Goal: Browse casually: Explore the website without a specific task or goal

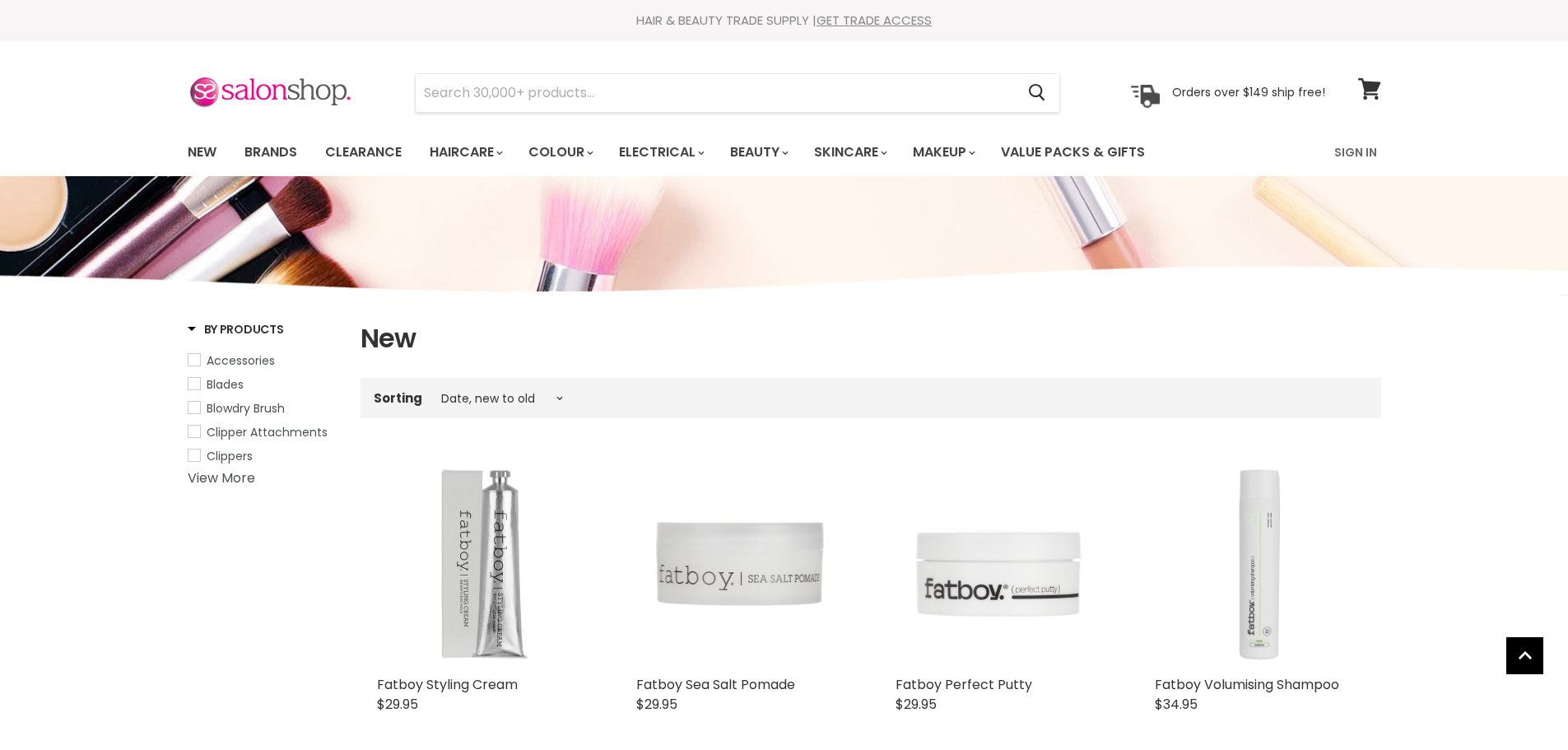
select select "created-descending"
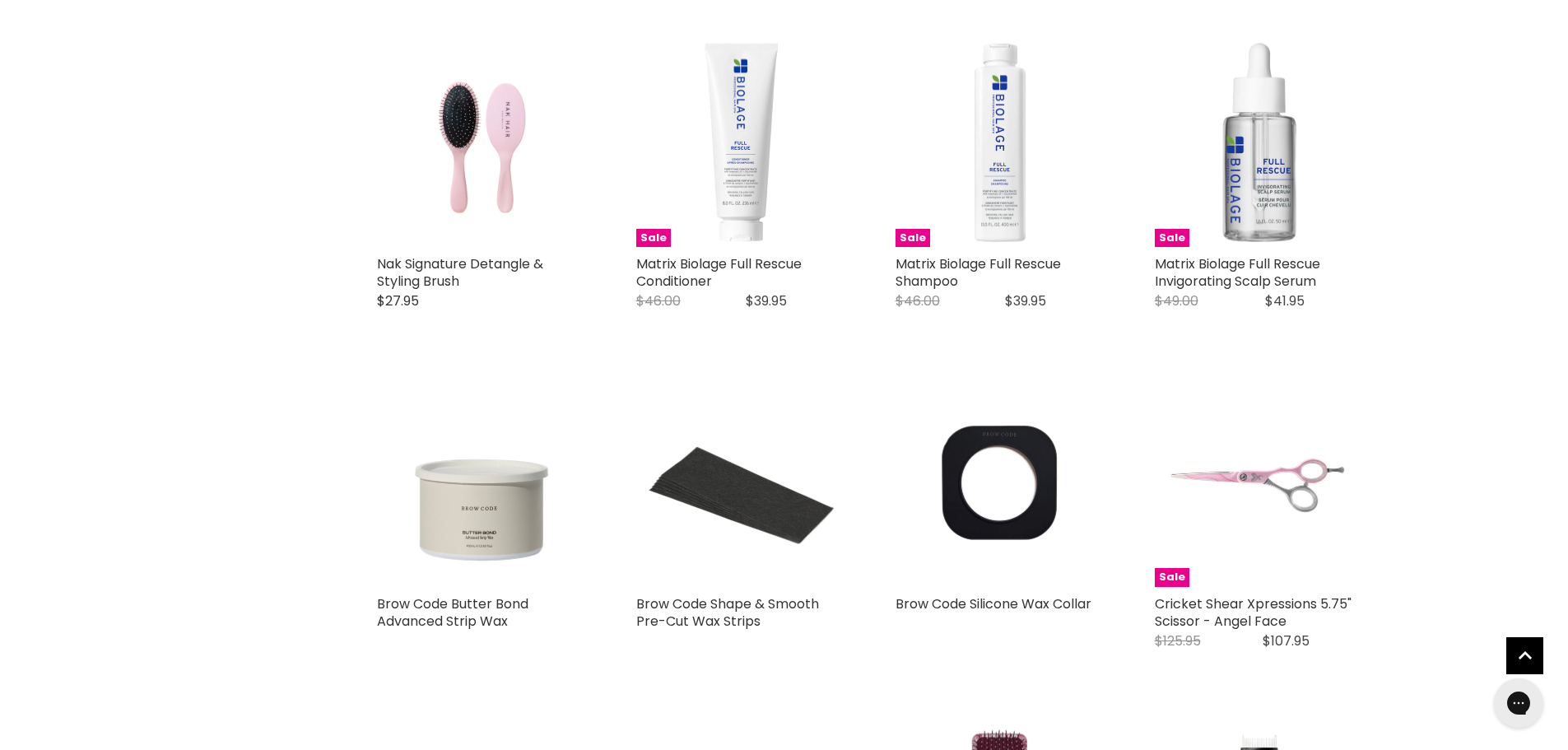
scroll to position [3704, 0]
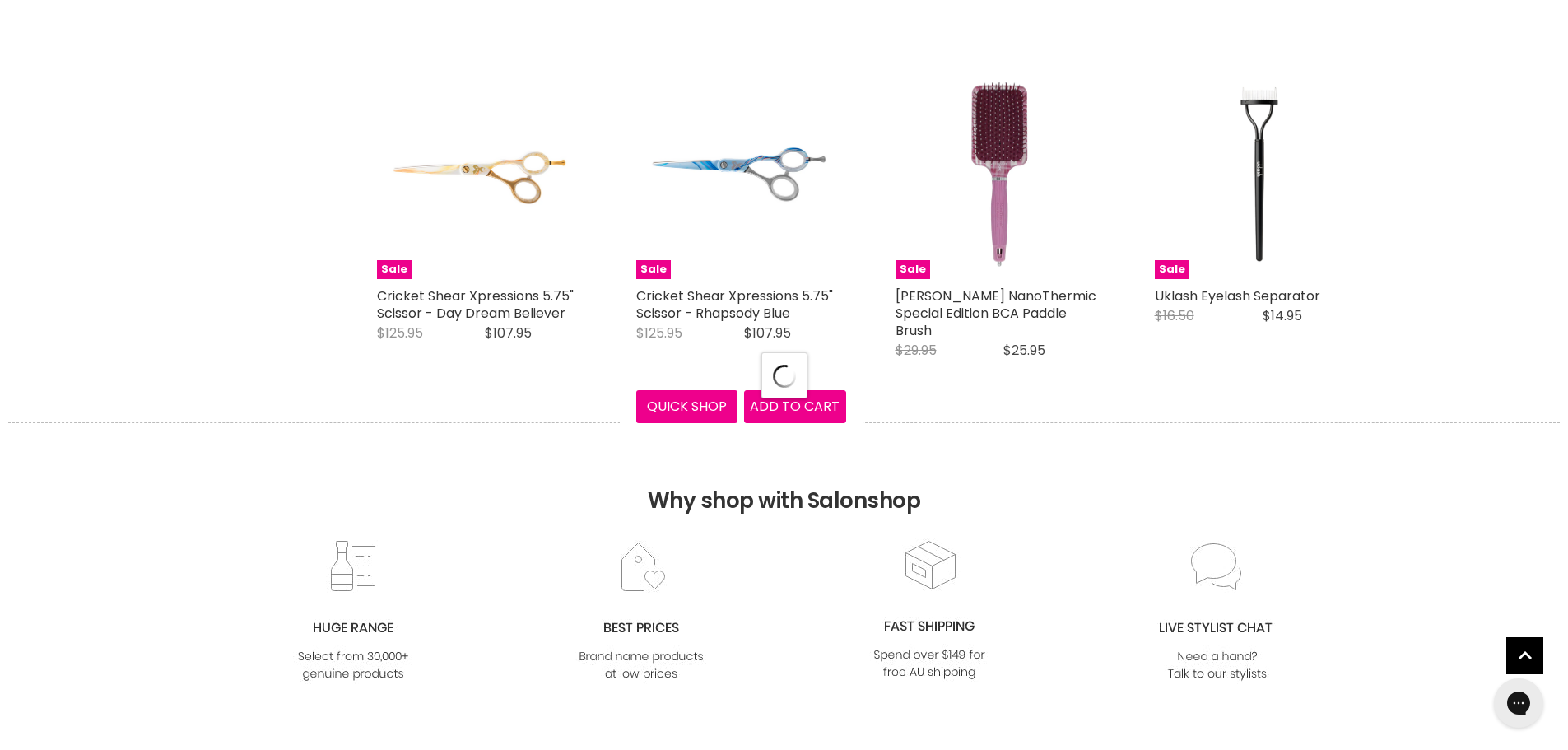
scroll to position [4033, 0]
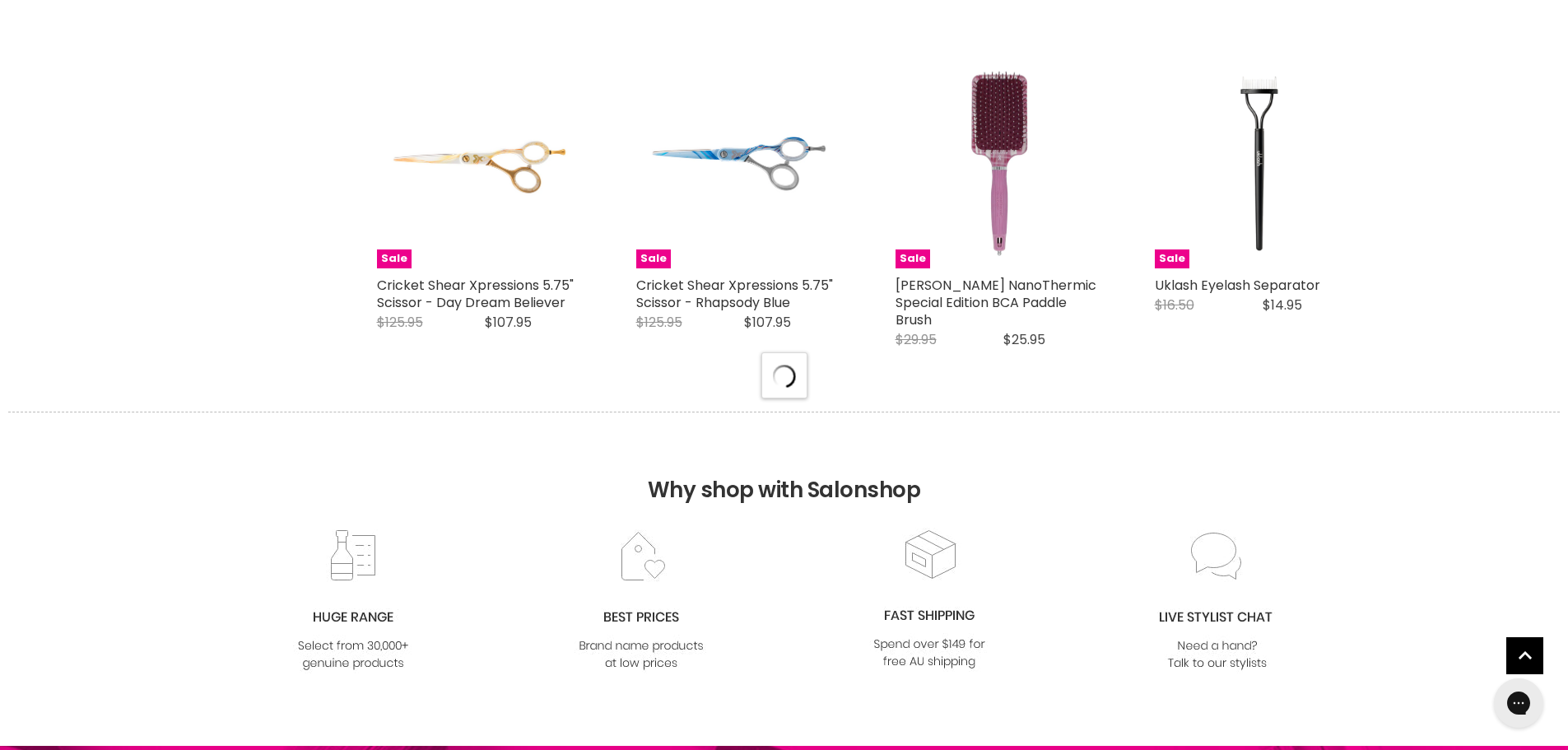
select select "created-descending"
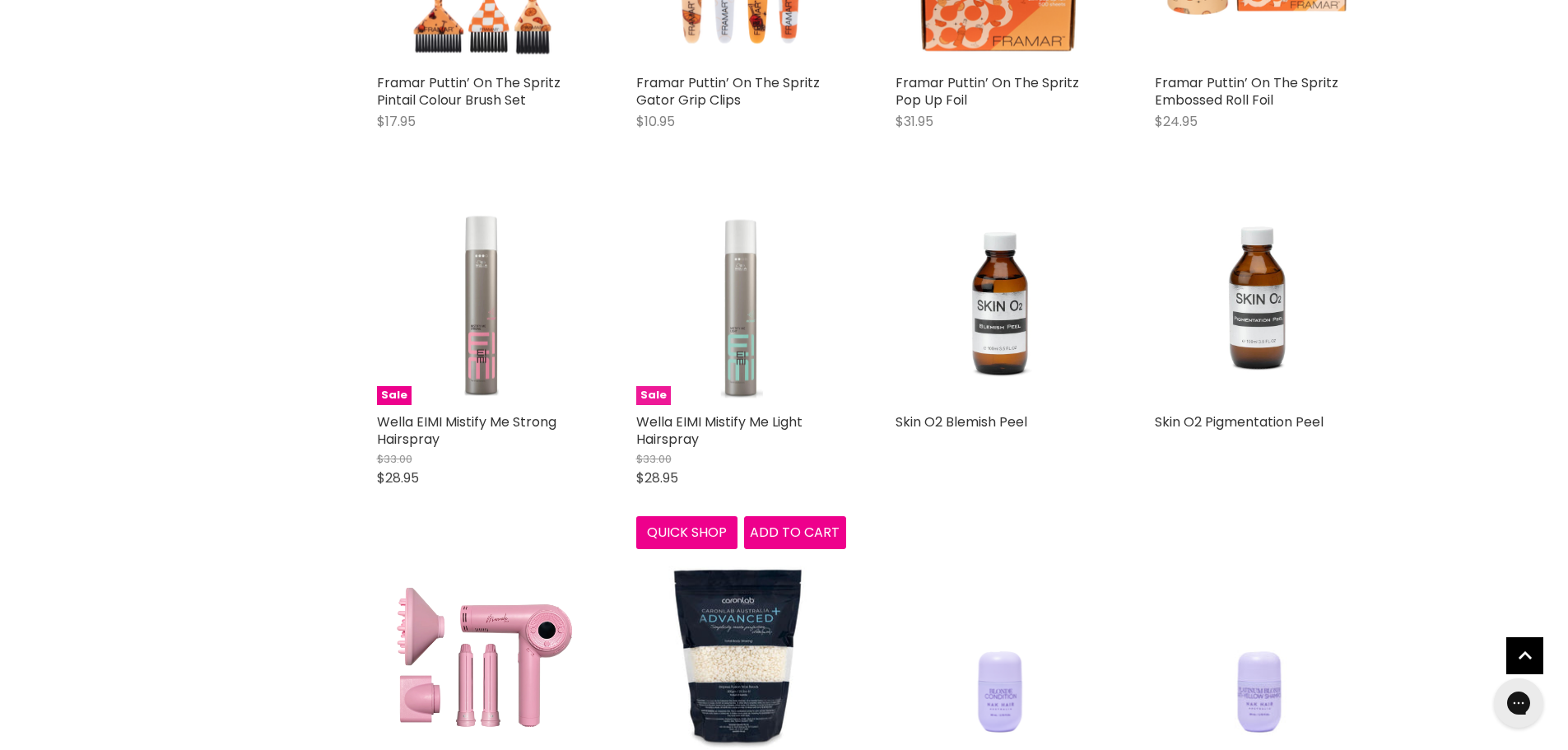
scroll to position [6666, 0]
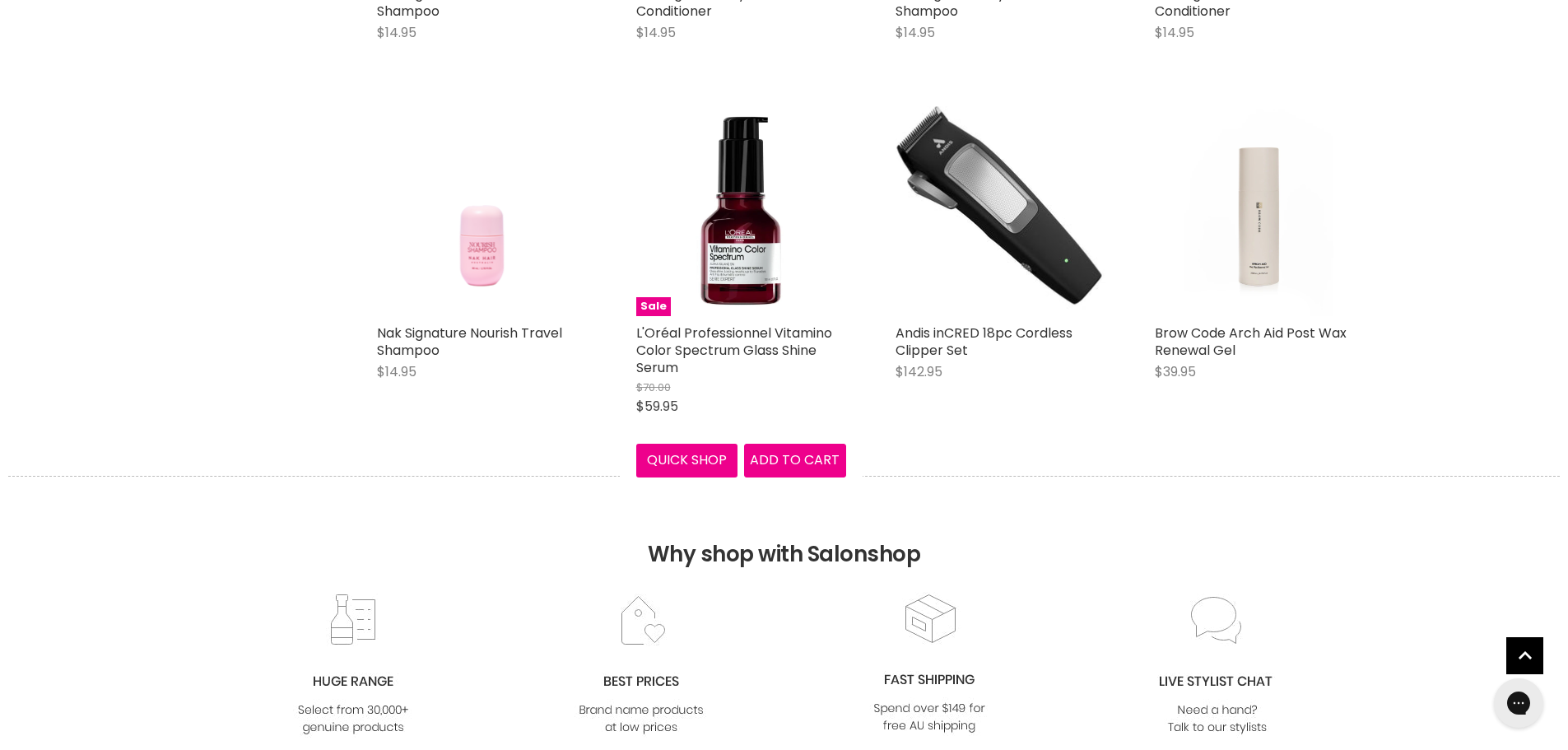
scroll to position [8146, 0]
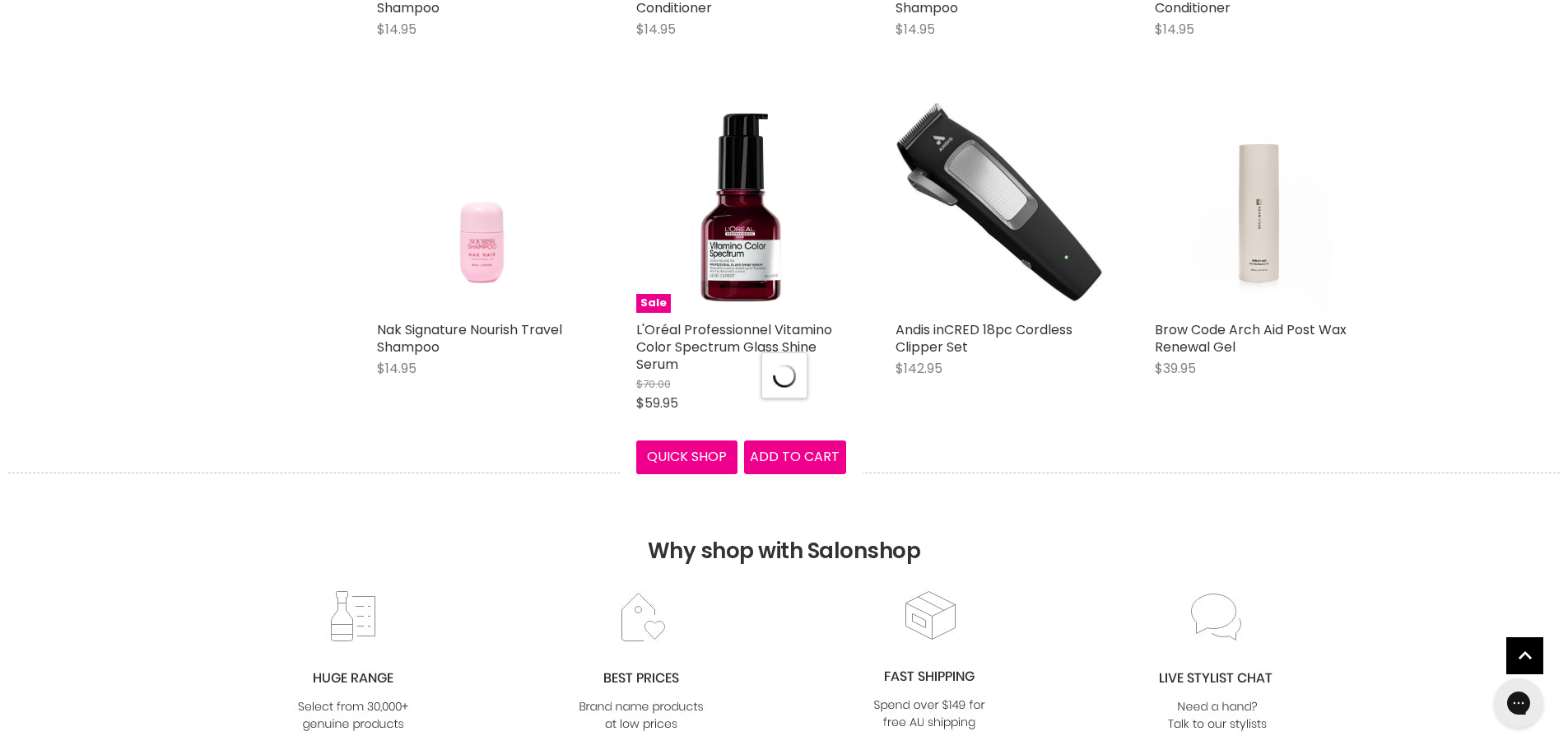
select select "created-descending"
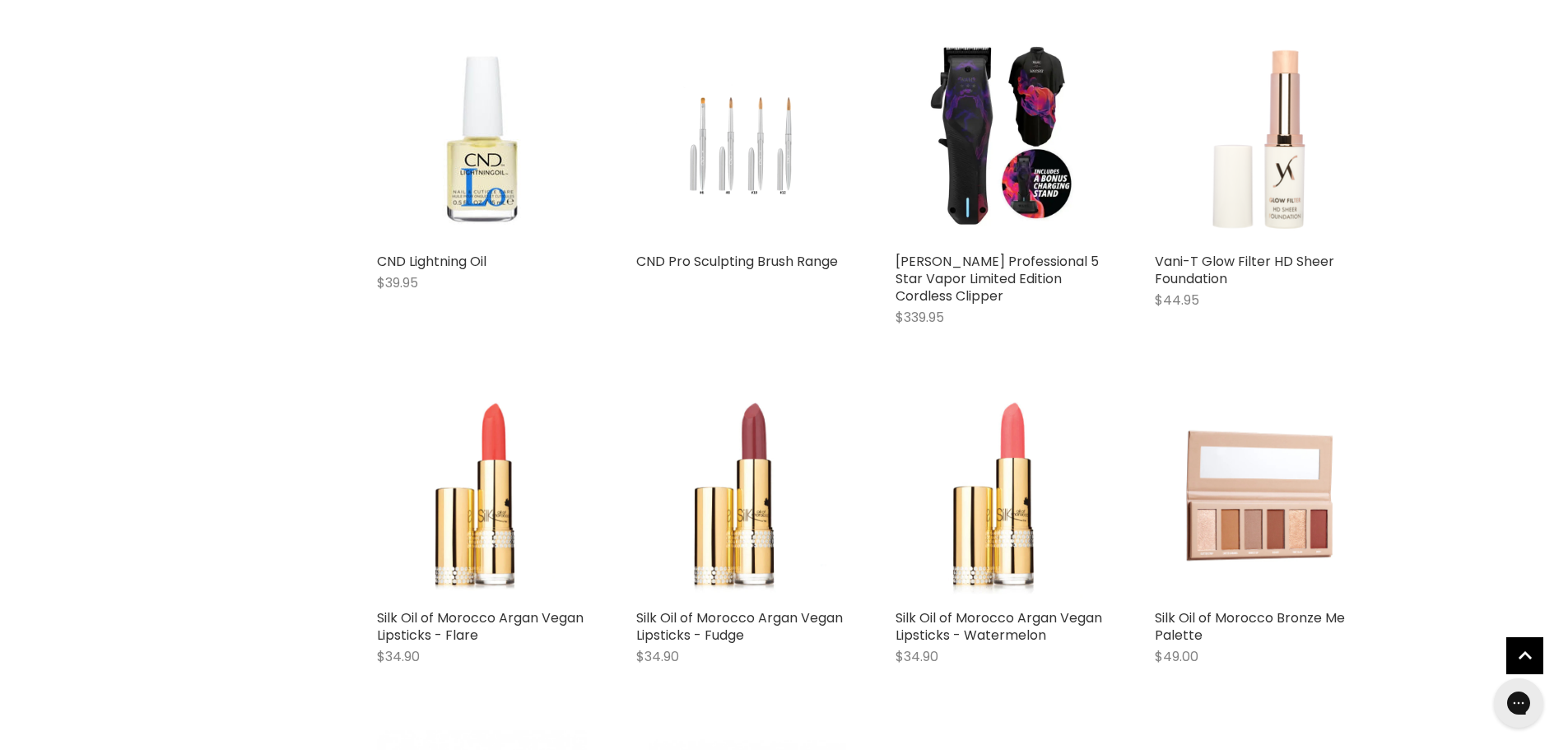
scroll to position [10698, 0]
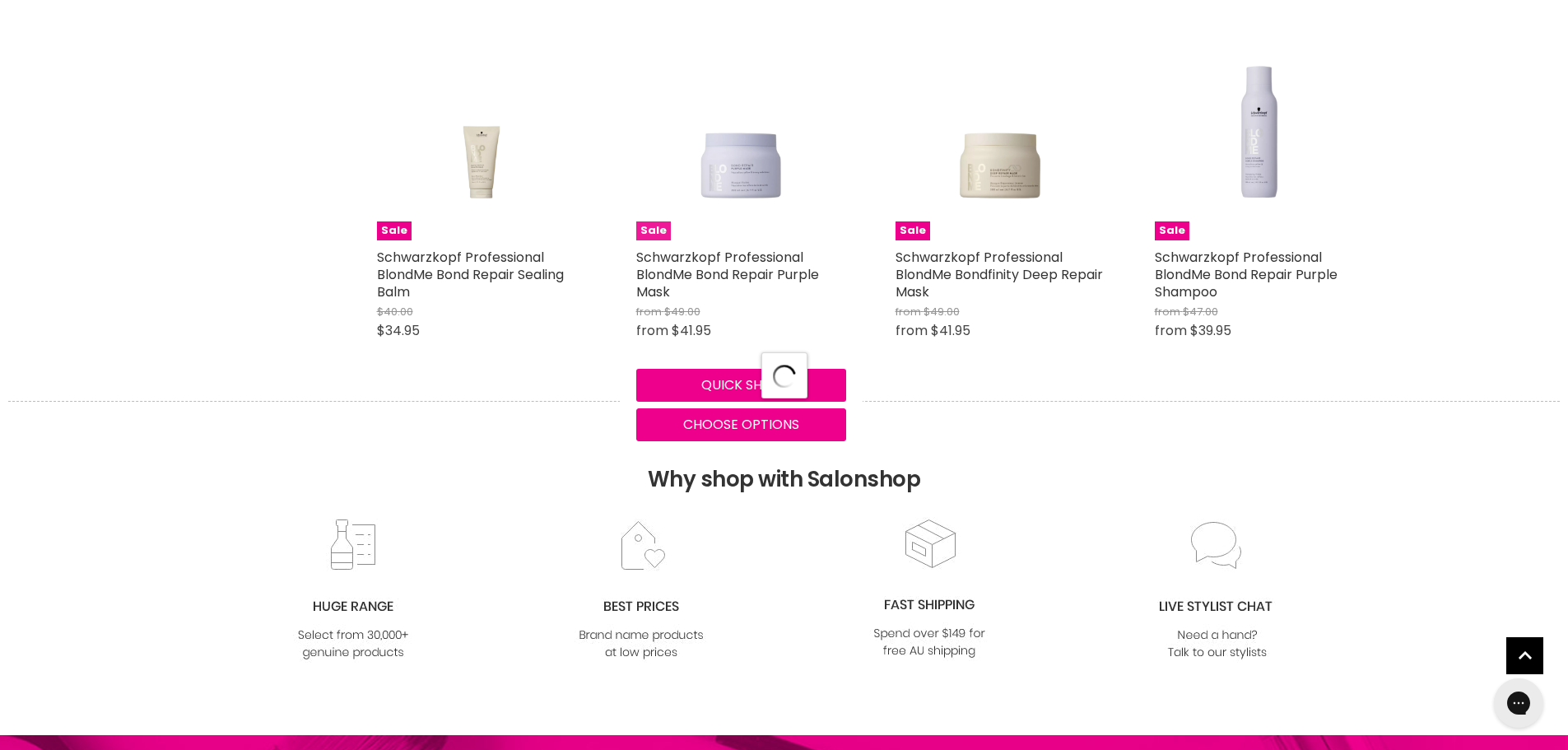
scroll to position [12426, 0]
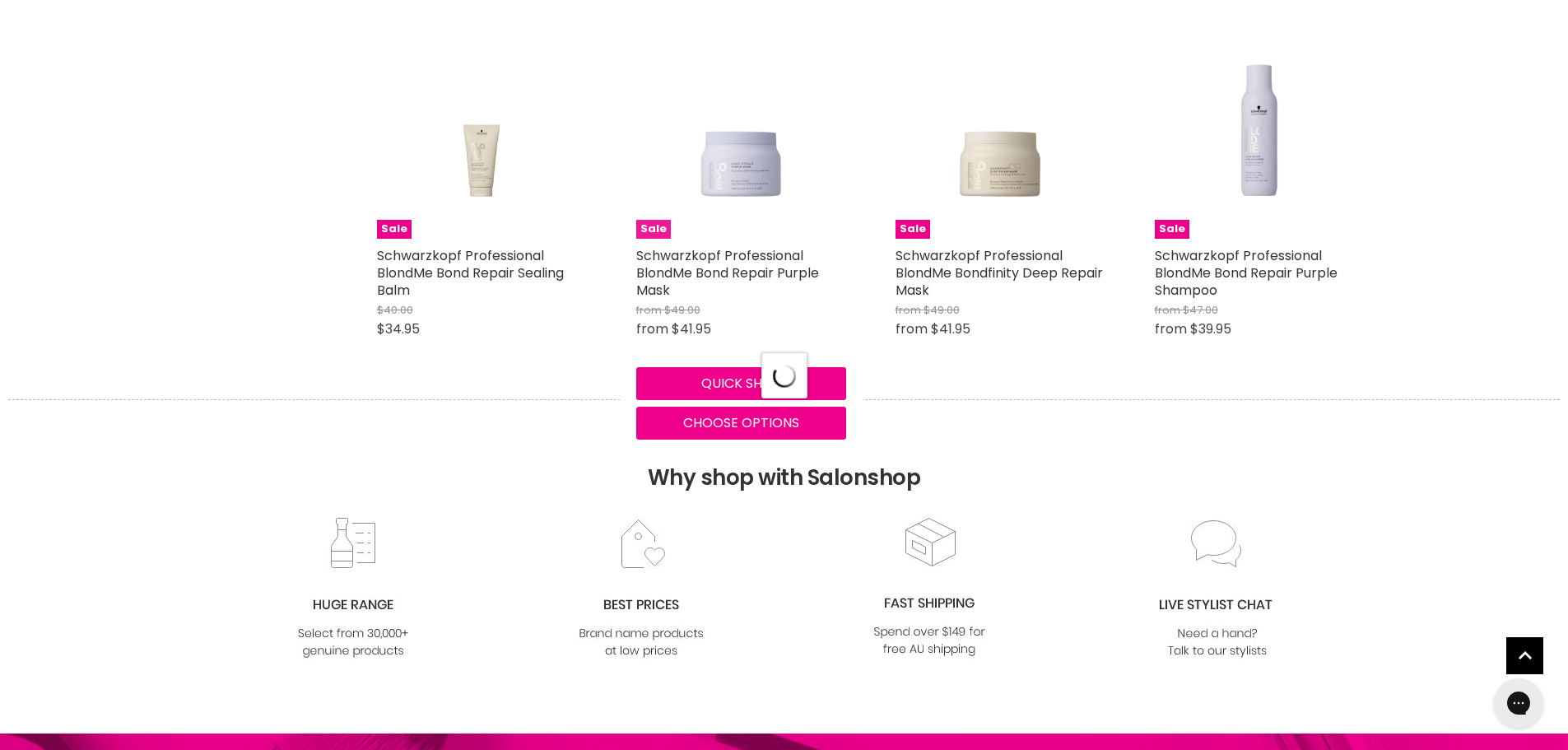
select select "created-descending"
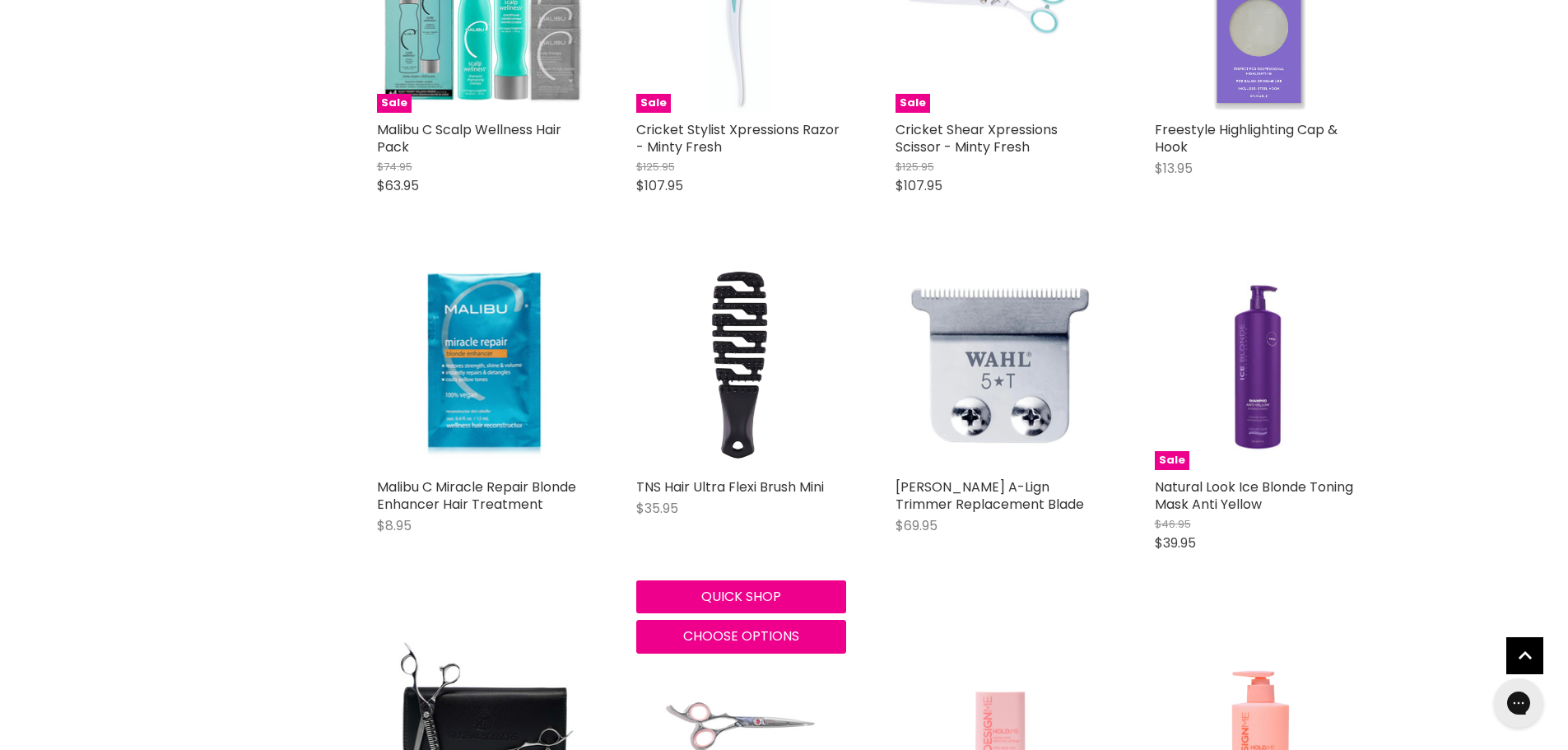
scroll to position [15389, 0]
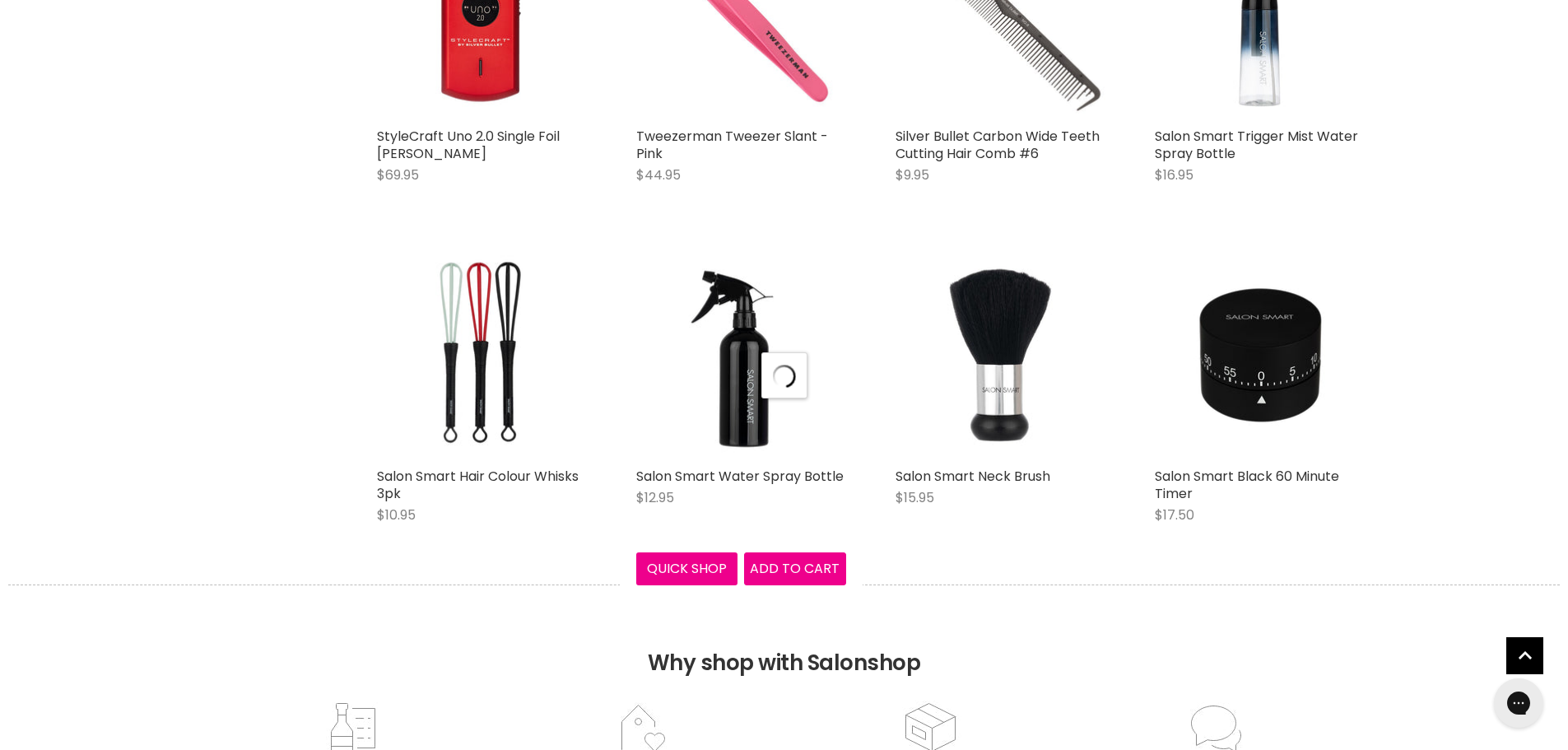
scroll to position [16458, 0]
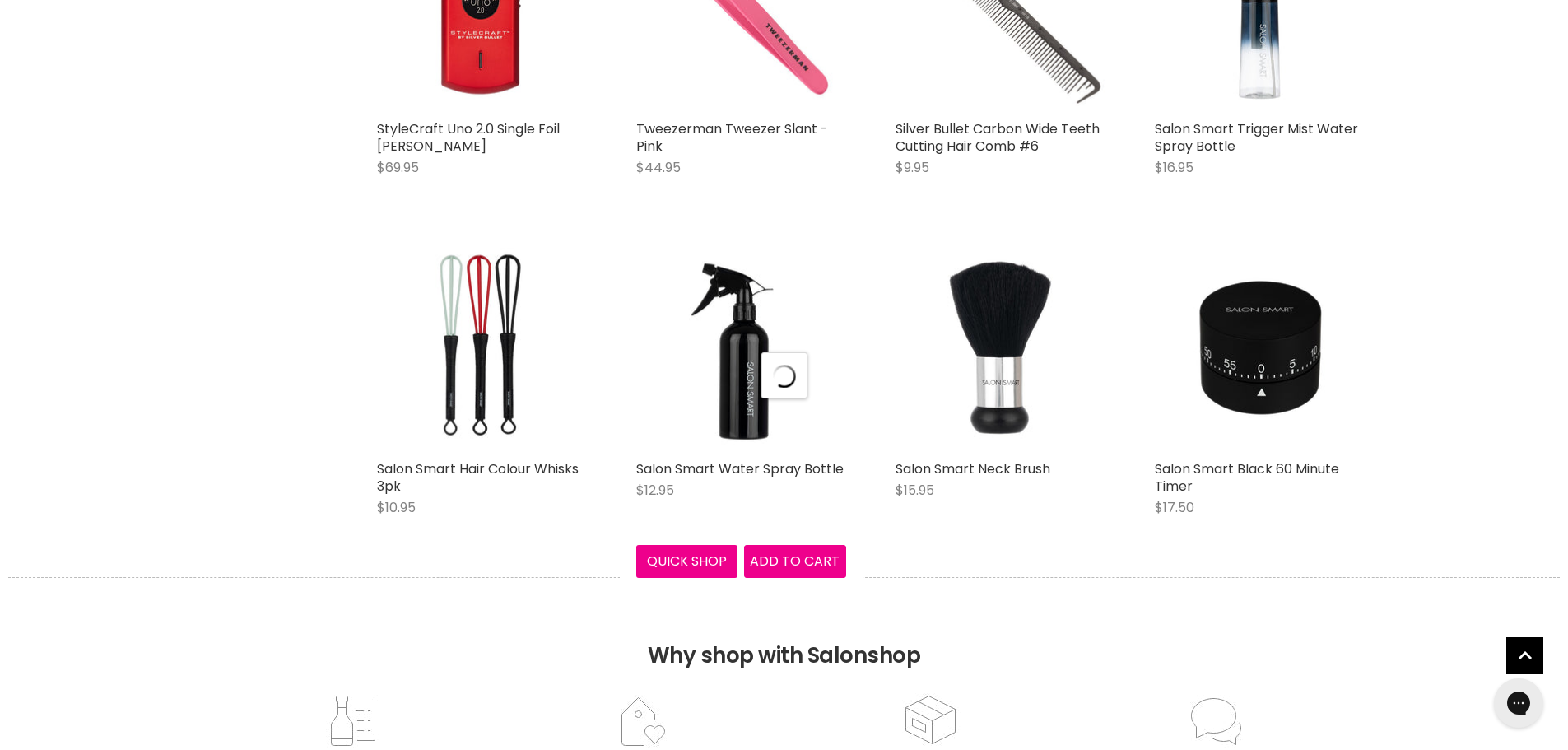
select select "created-descending"
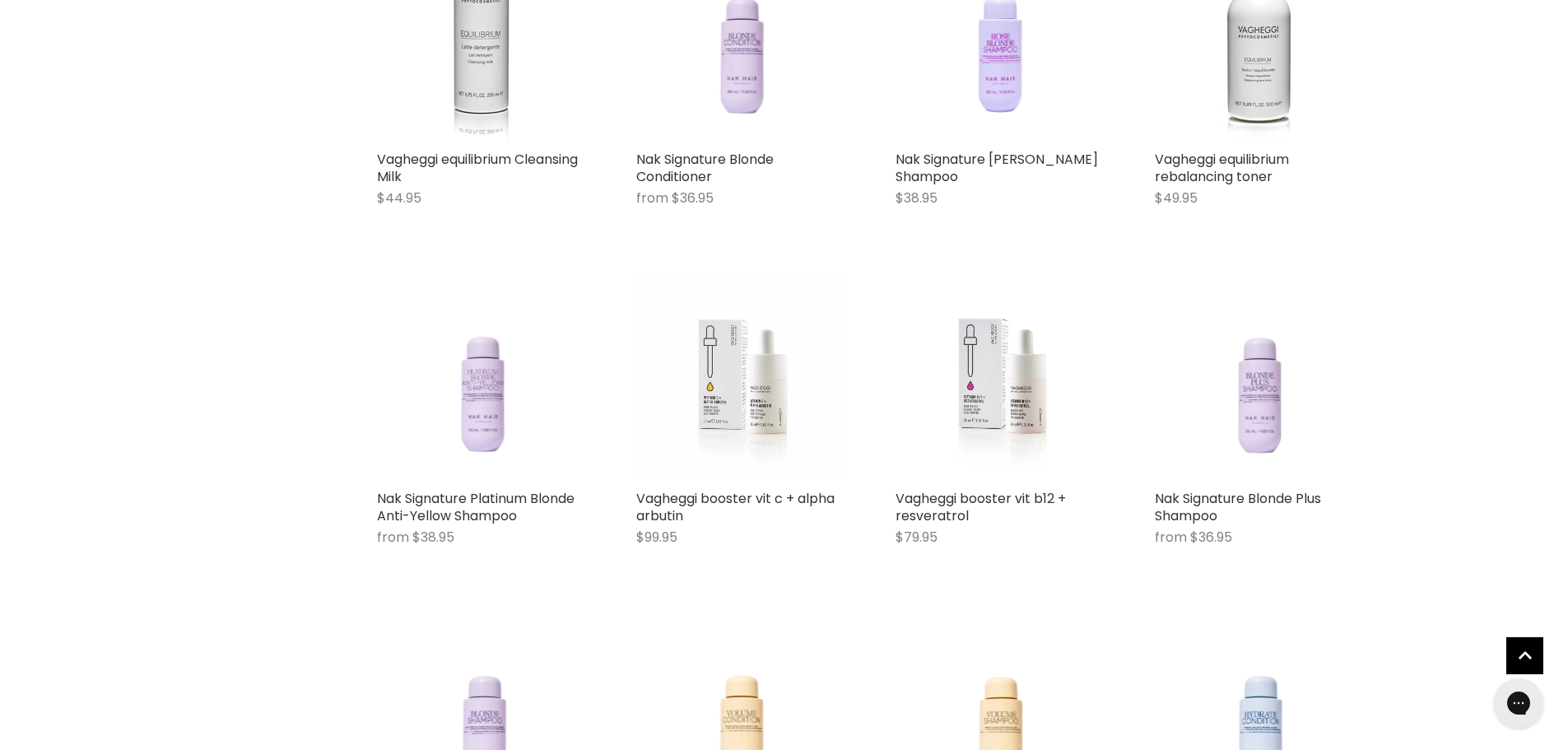
scroll to position [20573, 0]
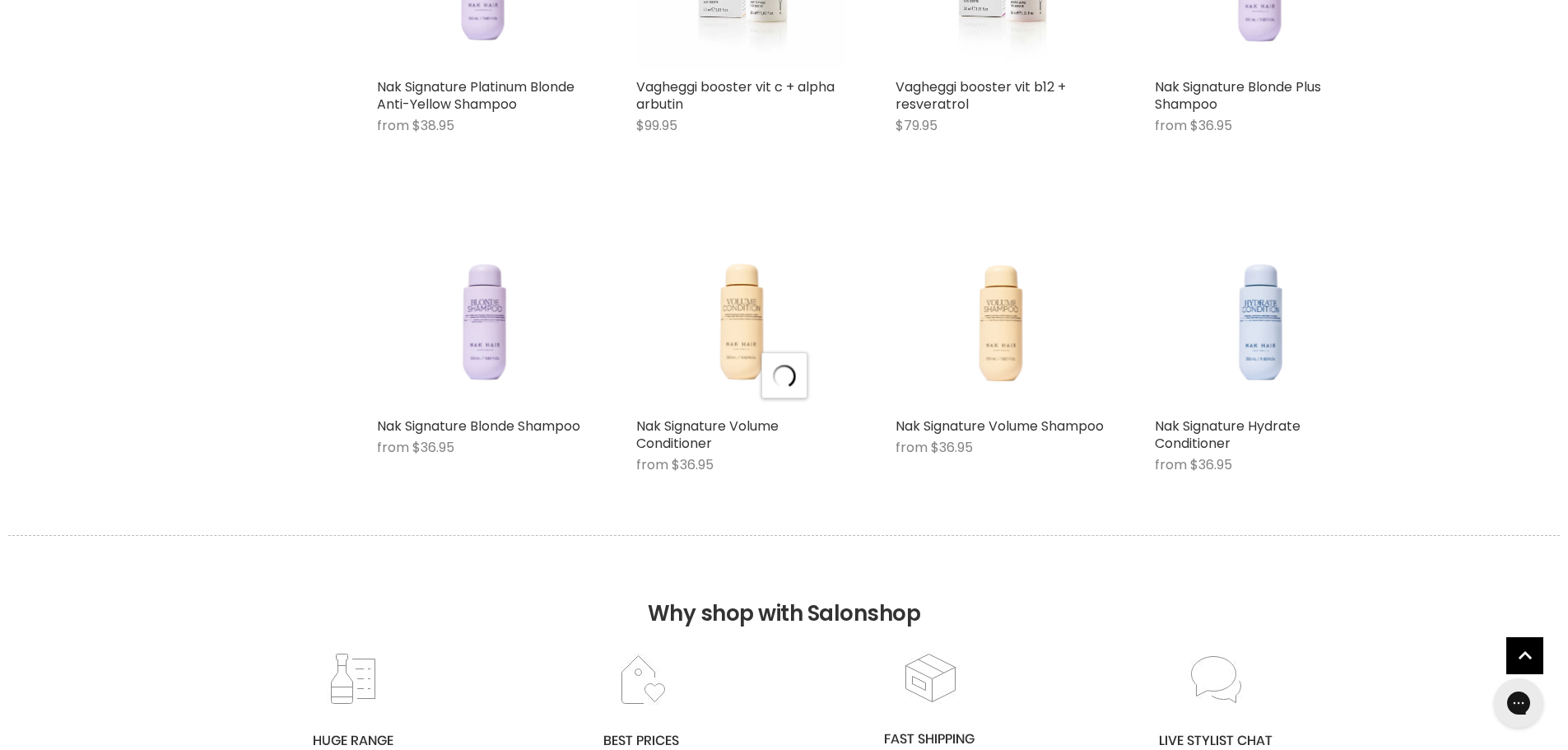
select select "created-descending"
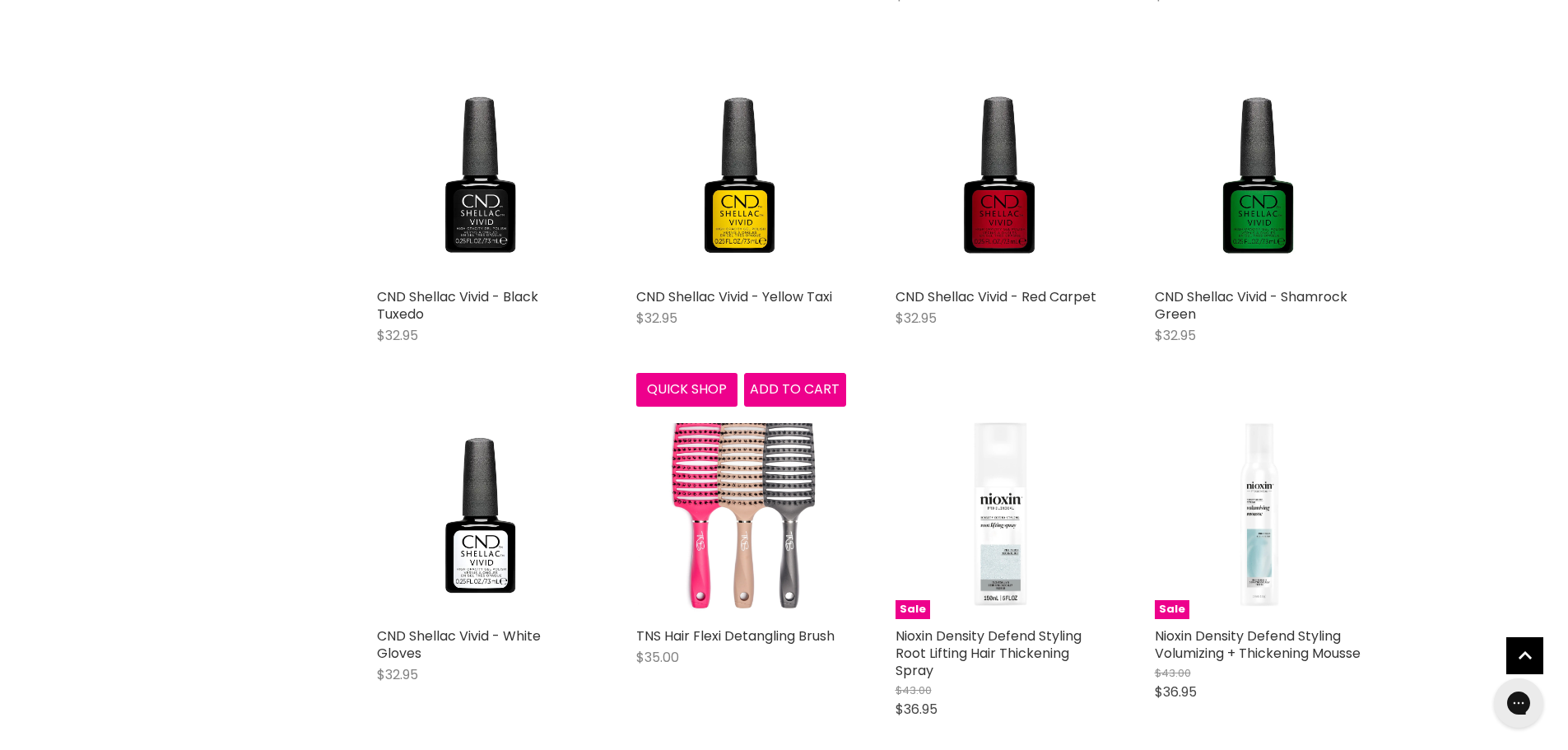
scroll to position [24440, 0]
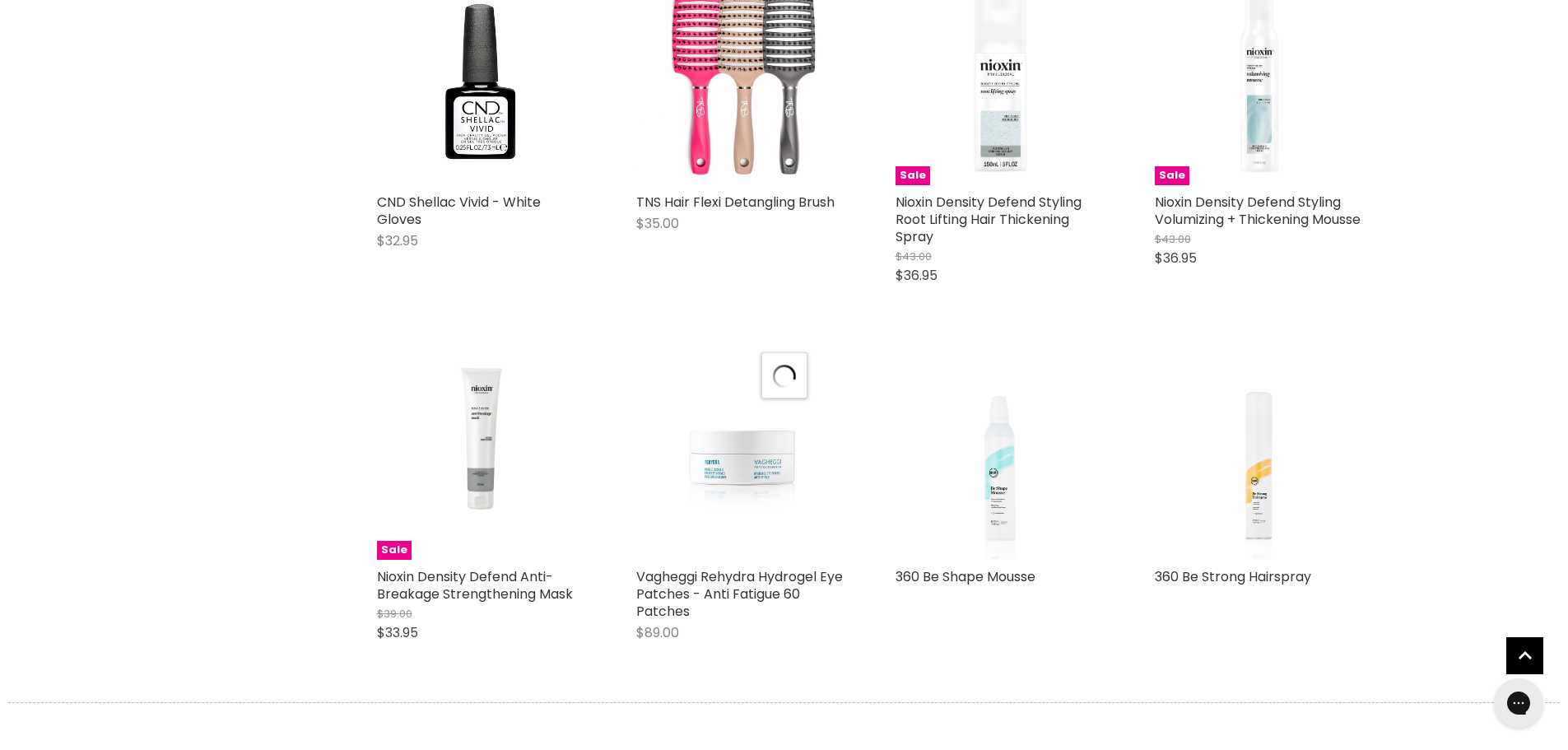
scroll to position [24853, 0]
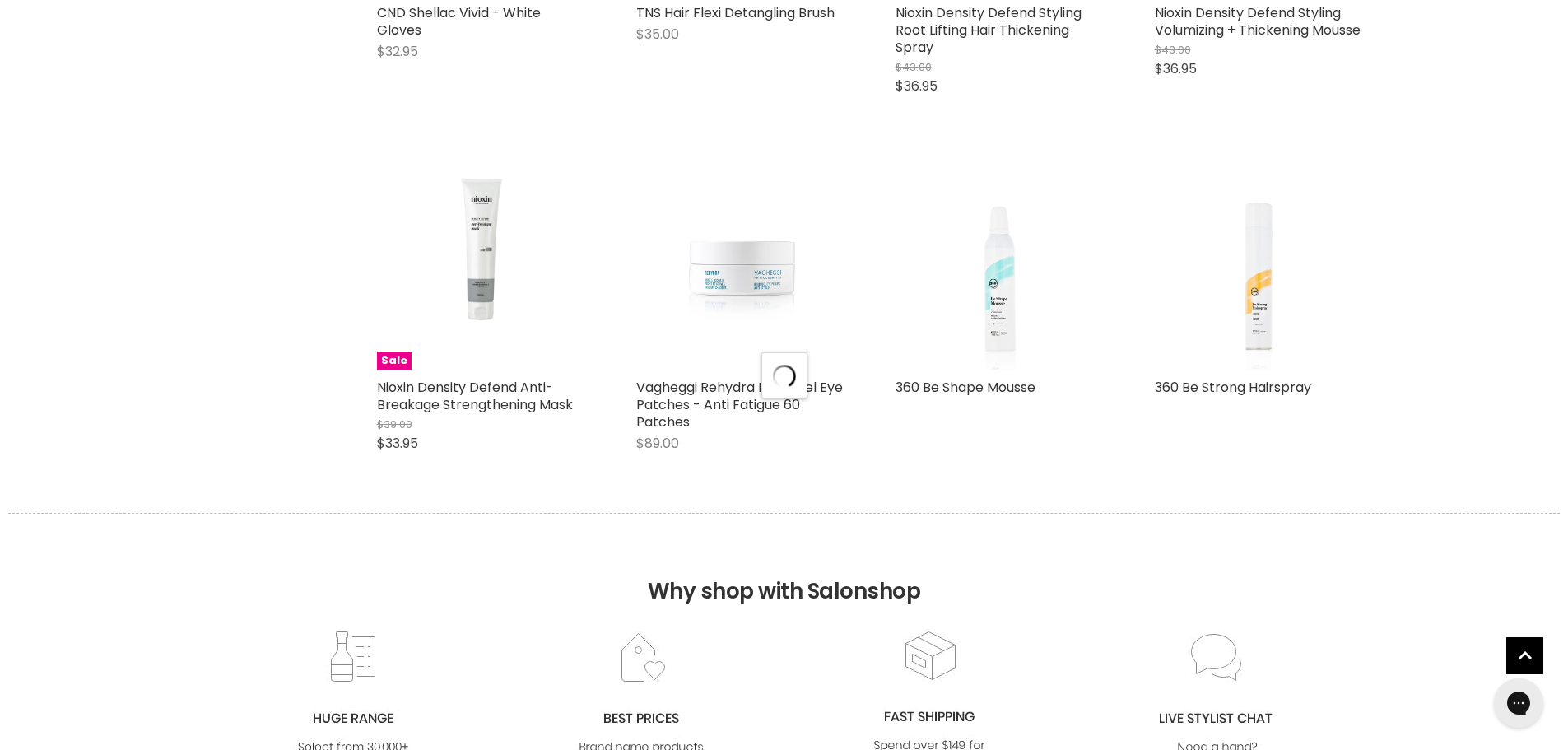
select select "created-descending"
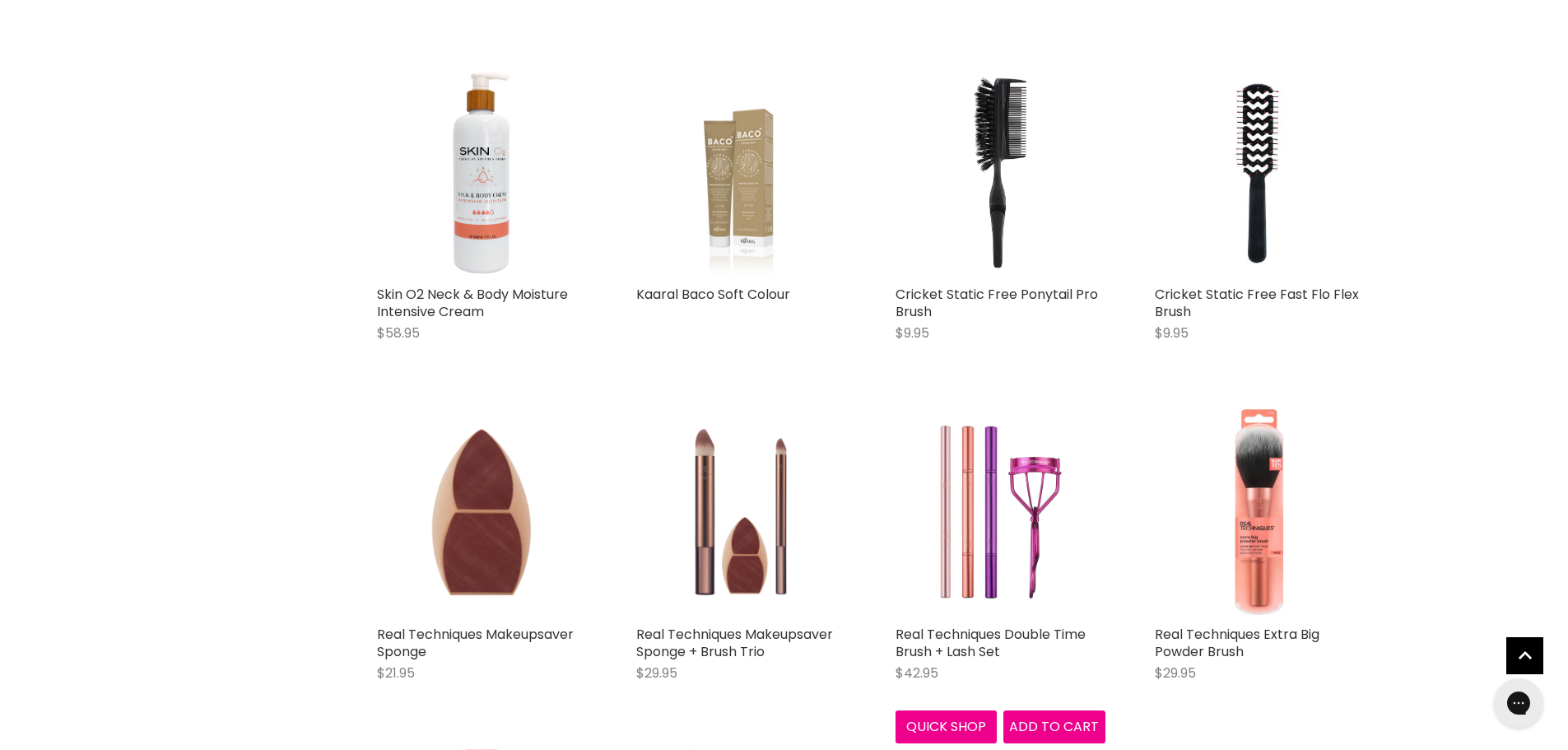
scroll to position [28391, 0]
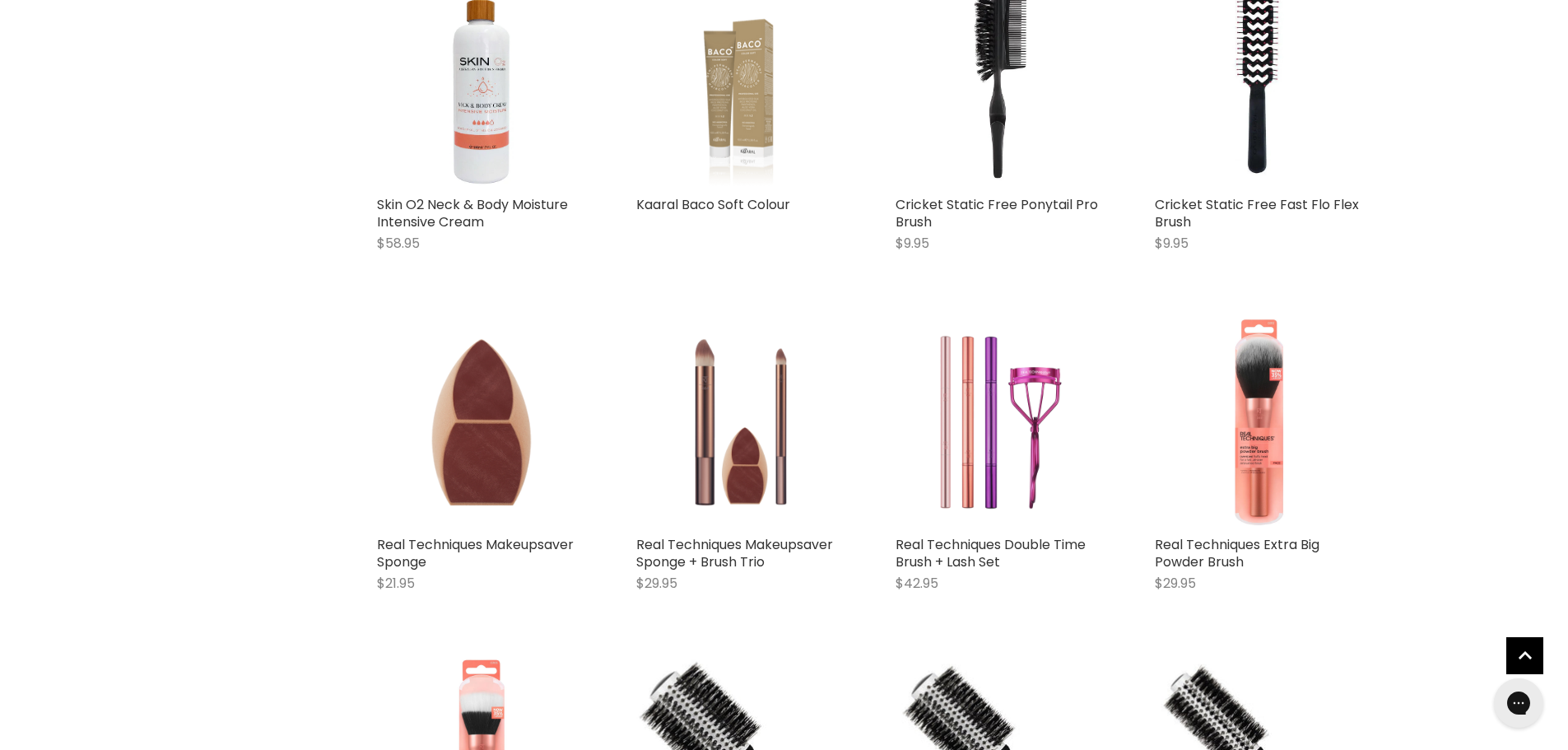
scroll to position [28802, 0]
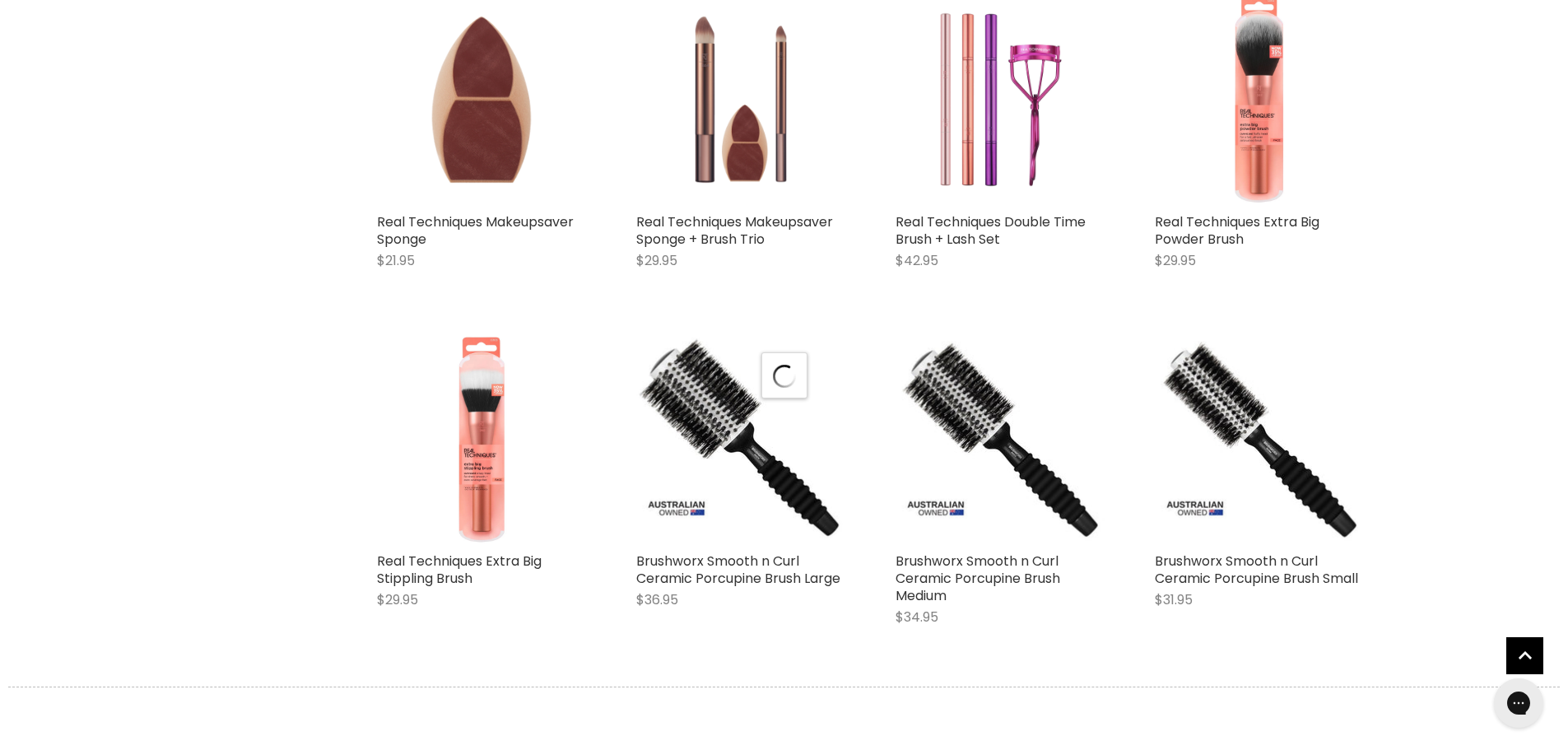
select select "created-descending"
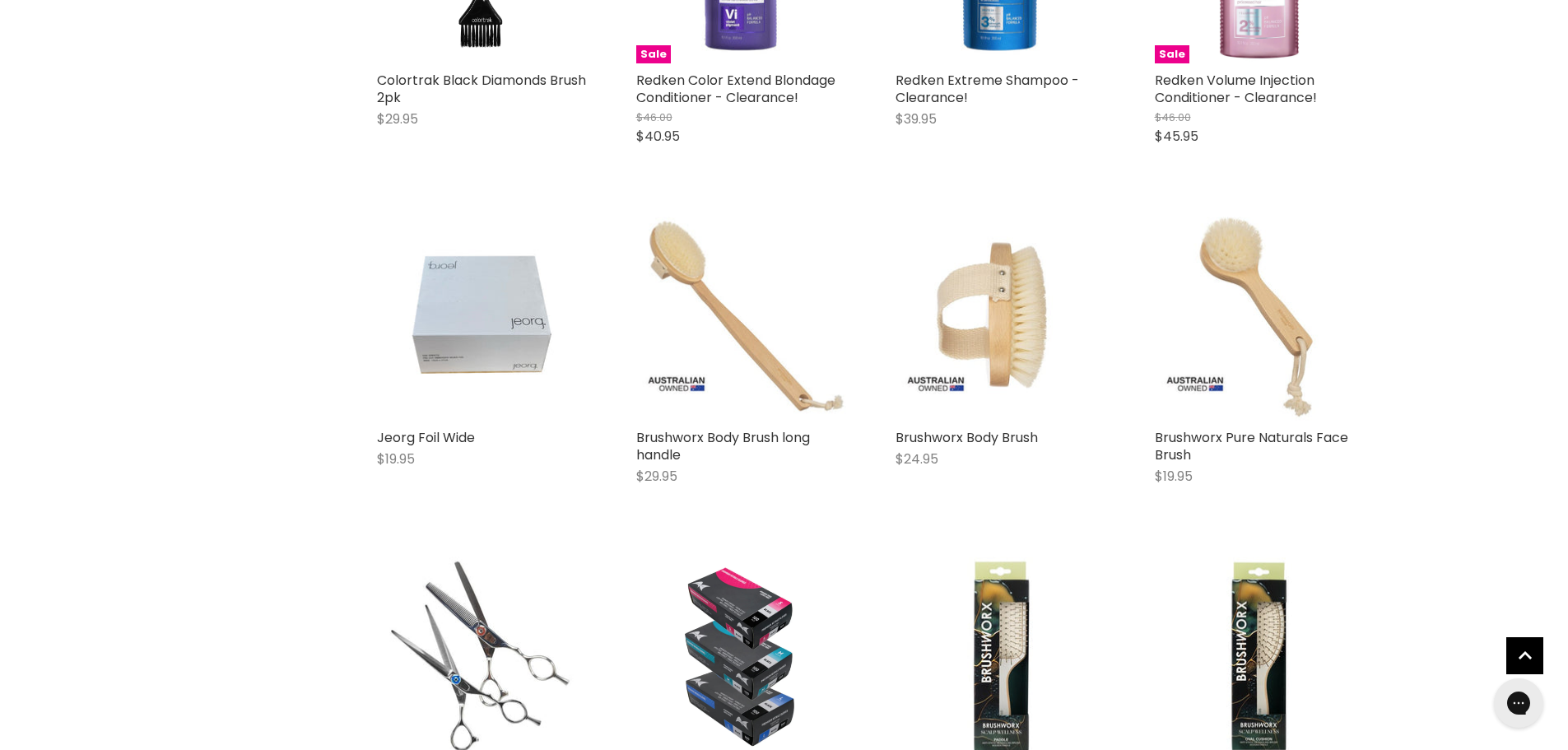
scroll to position [32835, 0]
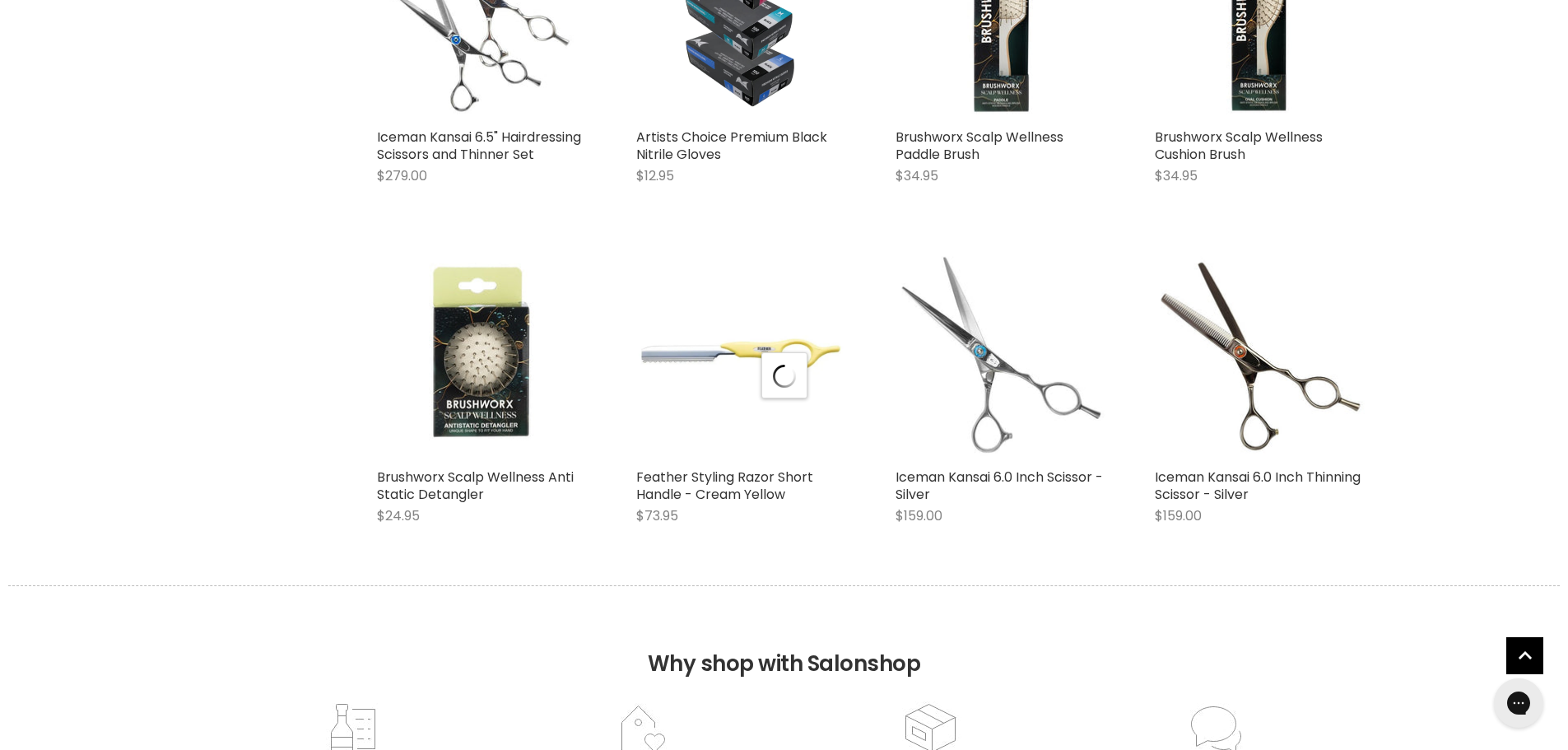
scroll to position [33246, 0]
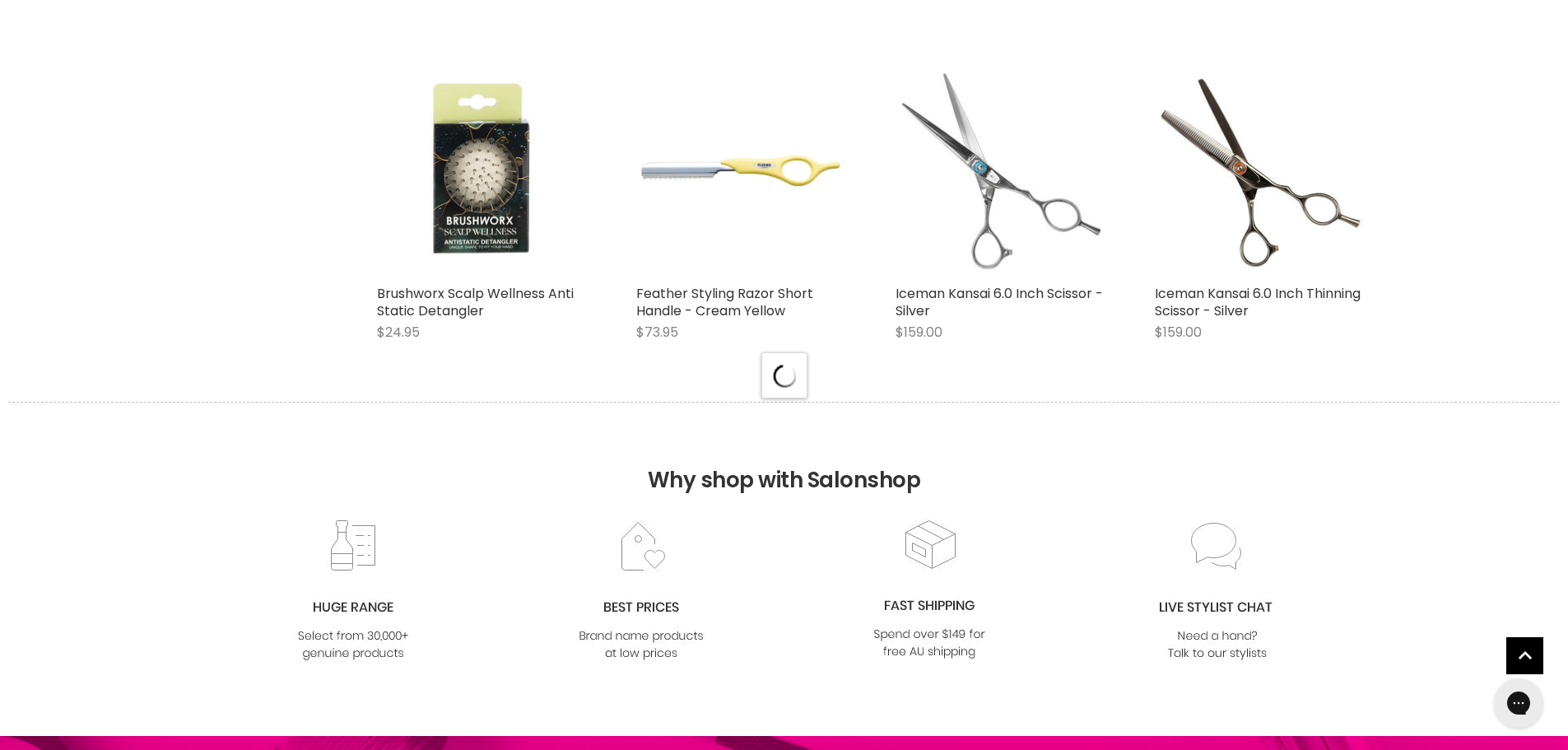
select select "created-descending"
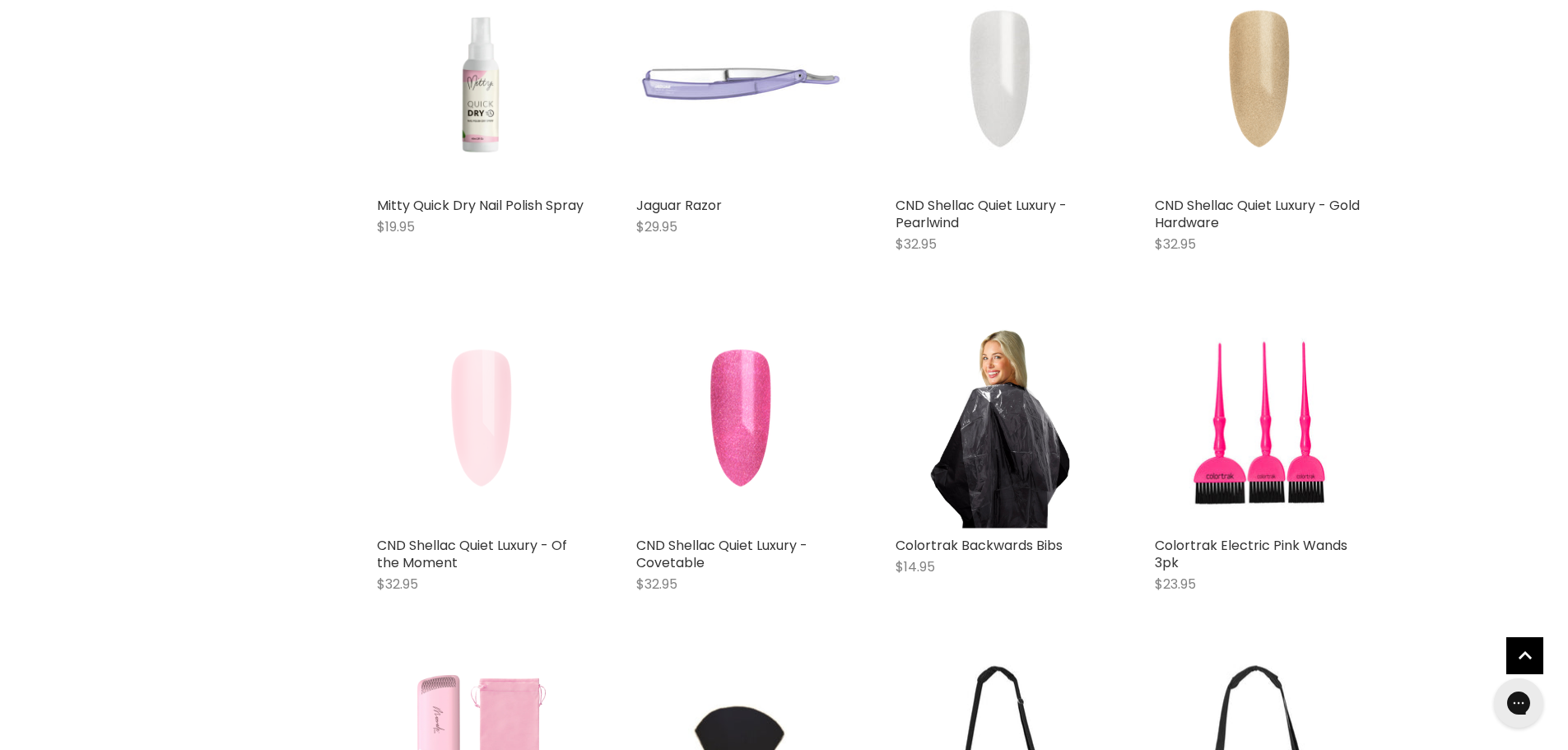
scroll to position [36949, 0]
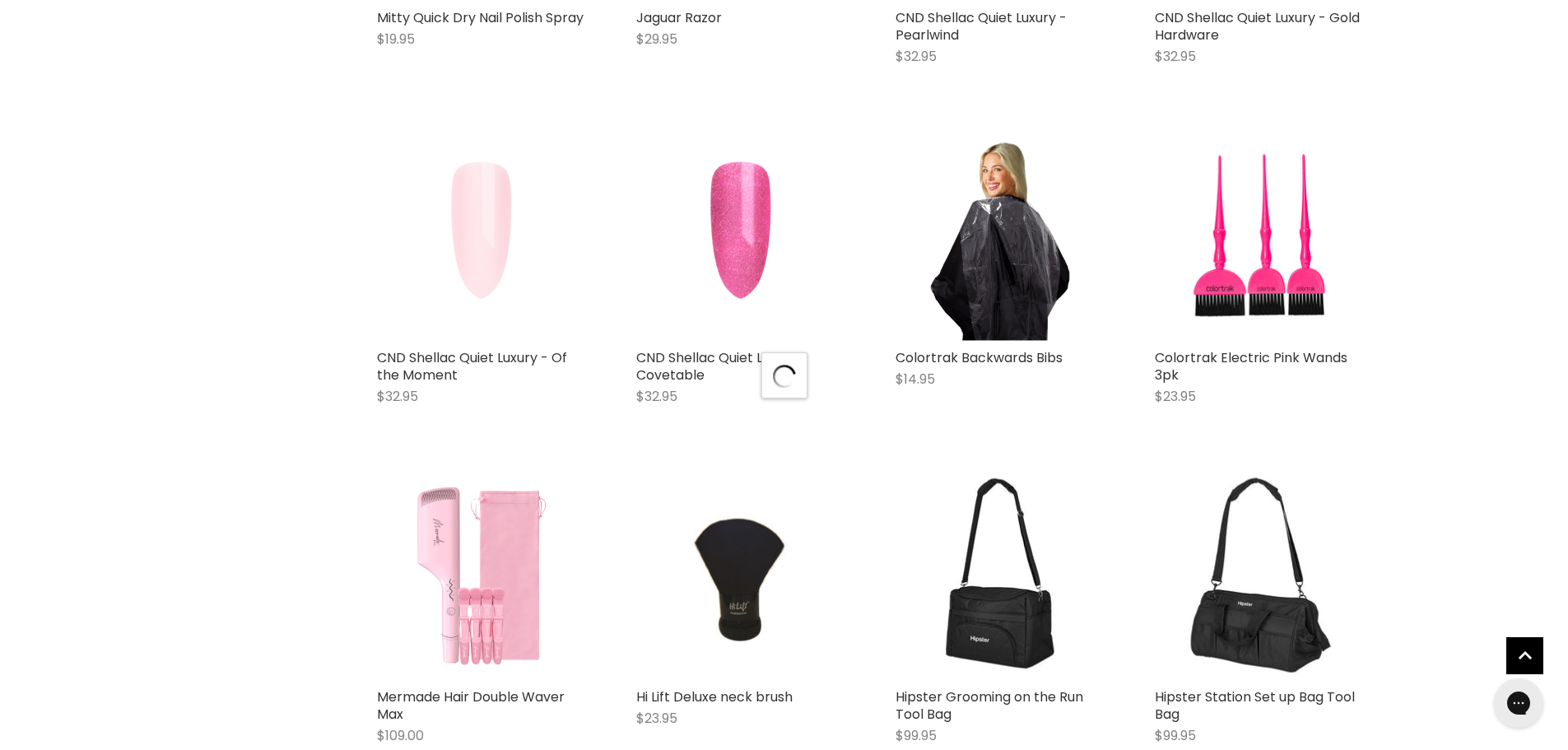
scroll to position [37196, 0]
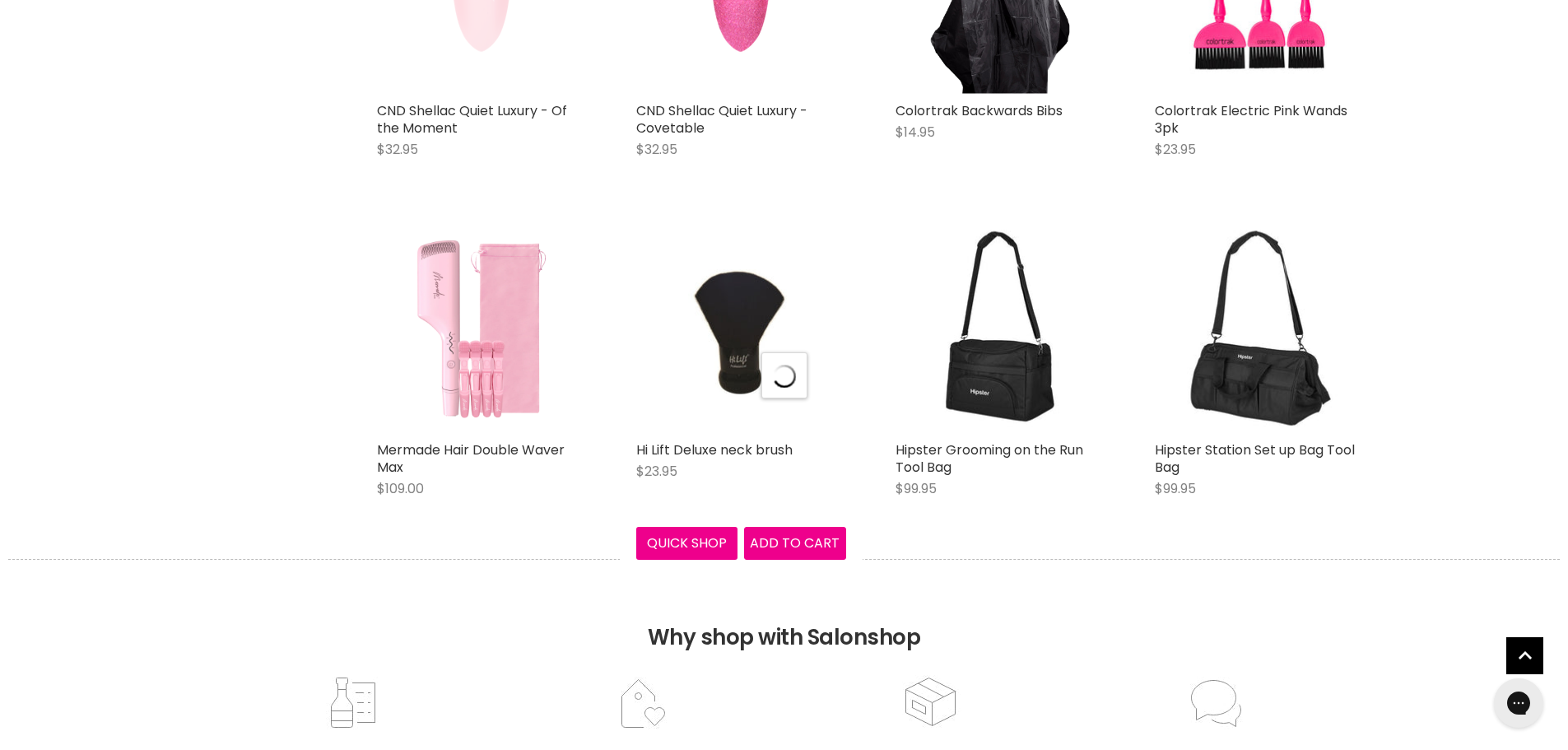
select select "created-descending"
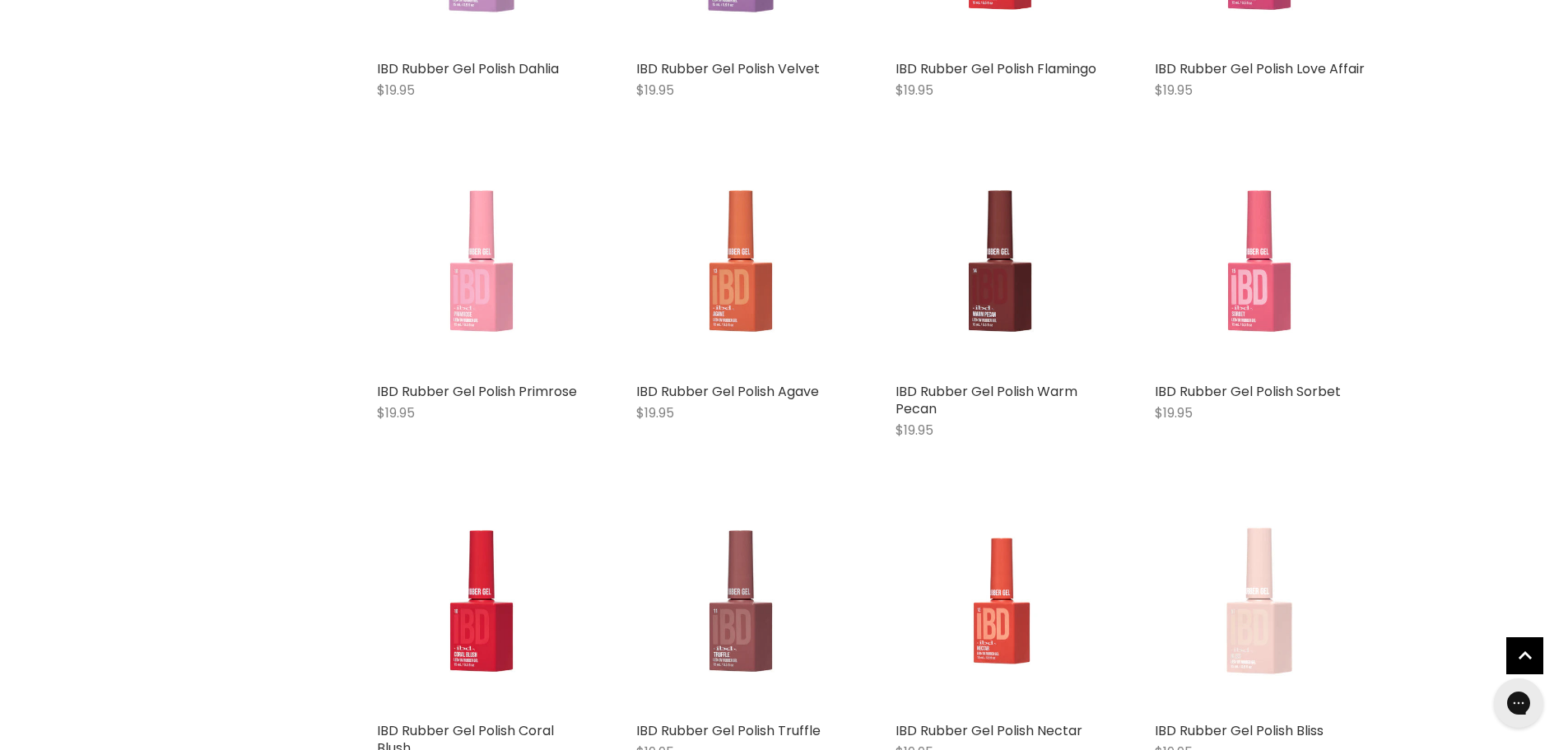
scroll to position [39007, 0]
